Goal: Transaction & Acquisition: Purchase product/service

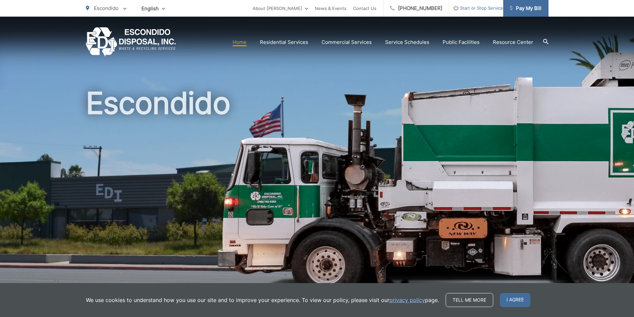
click at [541, 11] on span "Pay My Bill" at bounding box center [526, 8] width 32 height 8
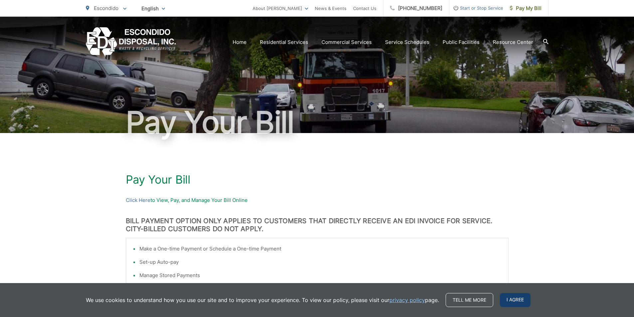
click at [510, 295] on span "I agree" at bounding box center [515, 300] width 31 height 14
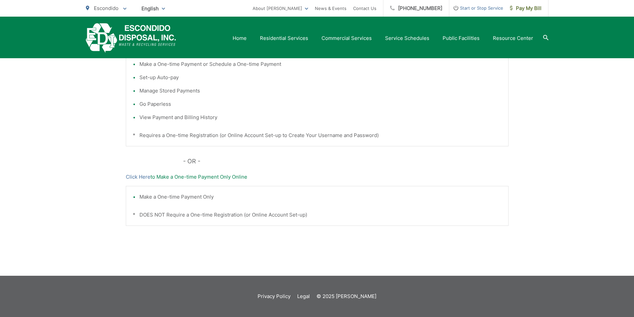
scroll to position [118, 0]
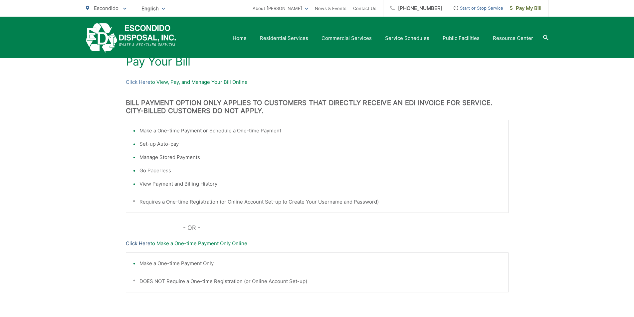
click at [139, 246] on link "Click Here" at bounding box center [138, 244] width 25 height 8
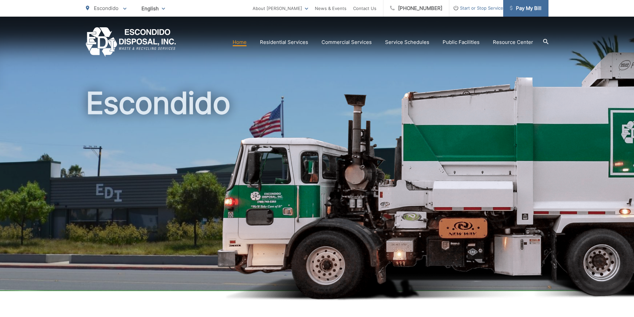
click at [533, 5] on span "Pay My Bill" at bounding box center [526, 8] width 32 height 8
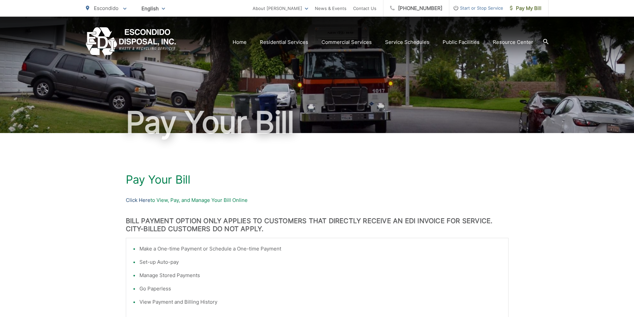
click at [137, 200] on link "Click Here" at bounding box center [138, 200] width 25 height 8
